Goal: Feedback & Contribution: Leave review/rating

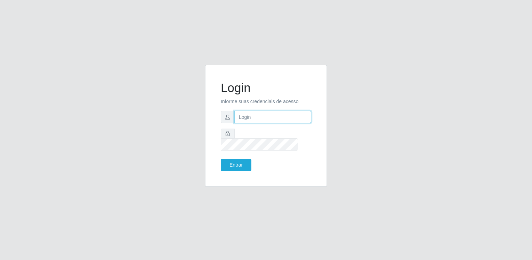
click at [290, 123] on input "text" at bounding box center [272, 117] width 77 height 12
type input "[EMAIL_ADDRESS][DOMAIN_NAME]"
click at [238, 164] on button "Entrar" at bounding box center [236, 165] width 31 height 12
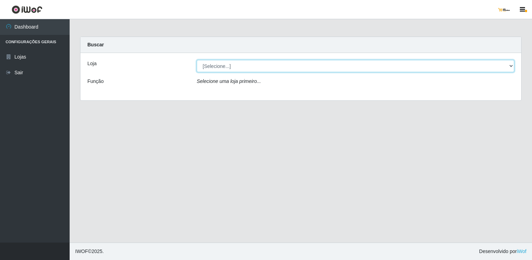
click at [326, 69] on select "[Selecione...] [GEOGRAPHIC_DATA]" at bounding box center [356, 66] width 318 height 12
select select "168"
click at [197, 60] on select "[Selecione...] [GEOGRAPHIC_DATA]" at bounding box center [356, 66] width 318 height 12
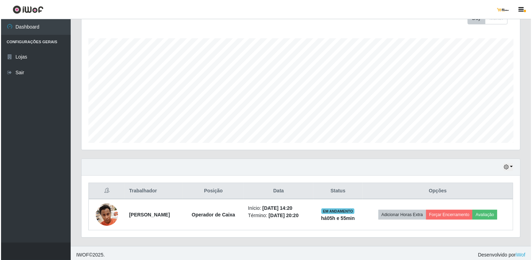
scroll to position [108, 0]
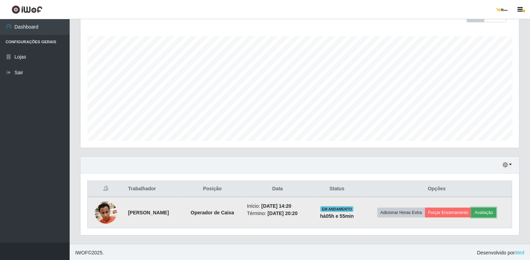
click at [495, 212] on button "Avaliação" at bounding box center [484, 213] width 25 height 10
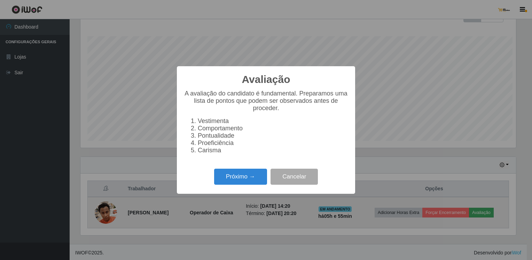
scroll to position [145, 436]
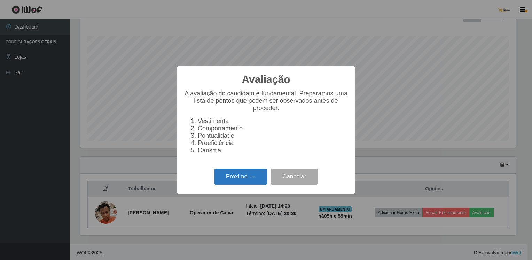
click at [263, 176] on button "Próximo →" at bounding box center [240, 177] width 53 height 16
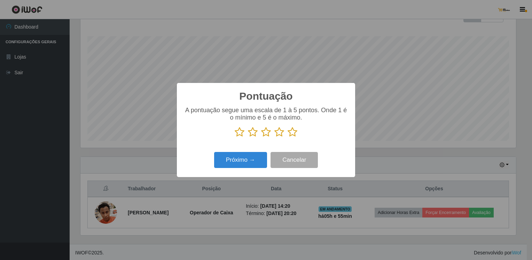
click at [295, 134] on icon at bounding box center [293, 132] width 10 height 10
click at [288, 137] on input "radio" at bounding box center [288, 137] width 0 height 0
click at [262, 161] on button "Próximo →" at bounding box center [240, 160] width 53 height 16
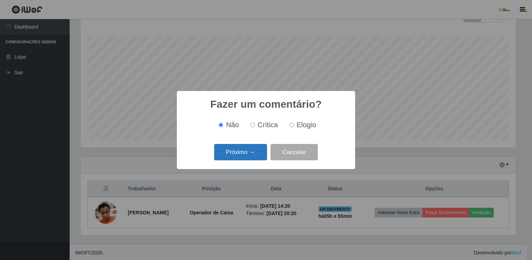
click at [258, 154] on button "Próximo →" at bounding box center [240, 152] width 53 height 16
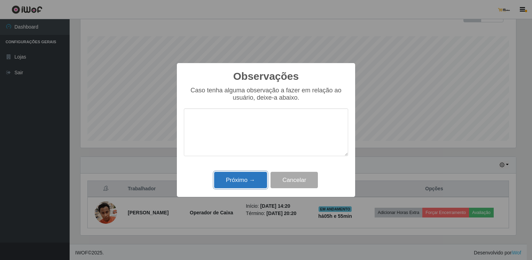
click at [261, 179] on button "Próximo →" at bounding box center [240, 180] width 53 height 16
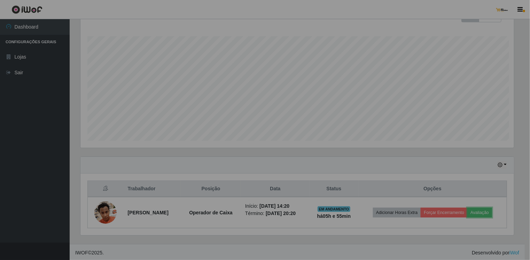
scroll to position [145, 439]
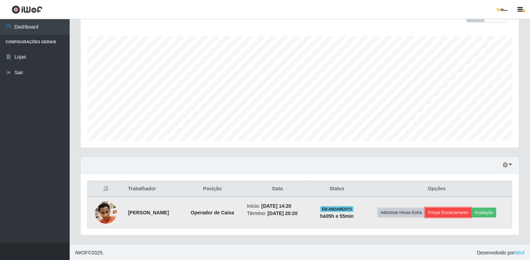
click at [455, 208] on button "Forçar Encerramento" at bounding box center [448, 213] width 47 height 10
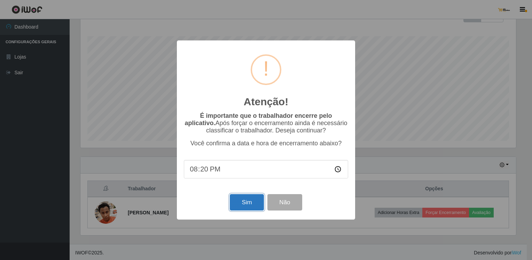
click at [240, 207] on button "Sim" at bounding box center [247, 202] width 34 height 16
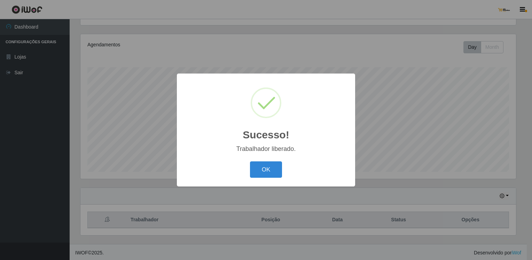
click at [262, 170] on button "OK" at bounding box center [266, 169] width 32 height 16
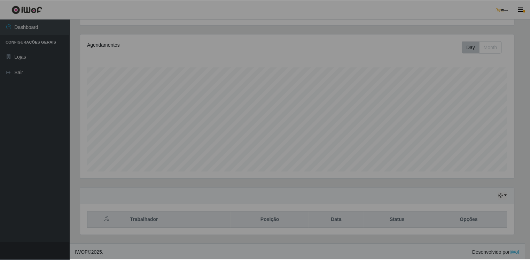
scroll to position [145, 439]
